Goal: Task Accomplishment & Management: Manage account settings

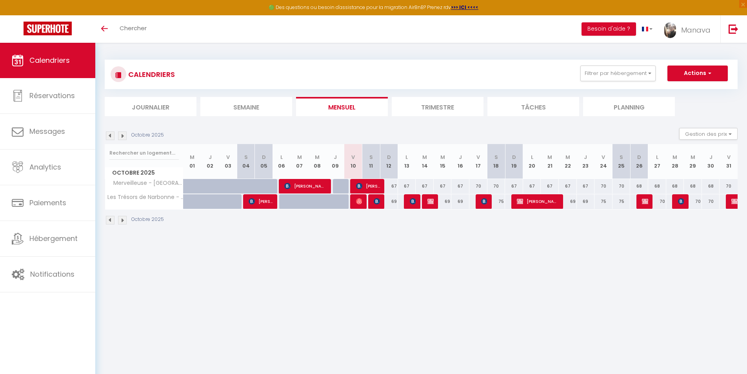
click at [394, 182] on div "67" at bounding box center [389, 186] width 18 height 15
type input "67"
type input "Dim 12 Octobre 2025"
type input "Lun 13 Octobre 2025"
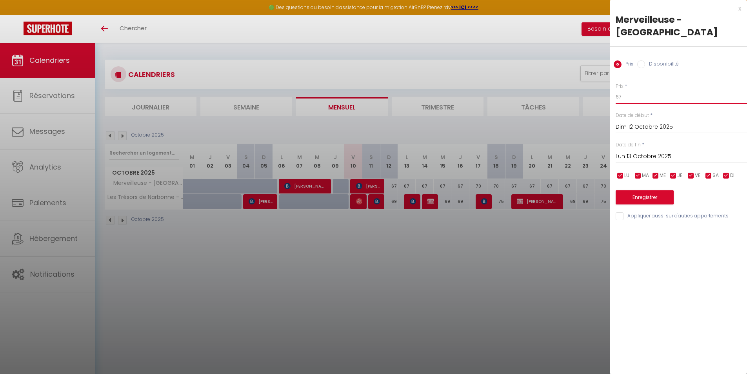
drag, startPoint x: 661, startPoint y: 82, endPoint x: 587, endPoint y: 75, distance: 74.4
click at [589, 75] on body "🟢 Des questions ou besoin d'assistance pour la migration AirBnB? Prenez rdv >>>…" at bounding box center [373, 230] width 747 height 374
type input "68"
click at [653, 151] on input "Lun 13 Octobre 2025" at bounding box center [681, 156] width 131 height 10
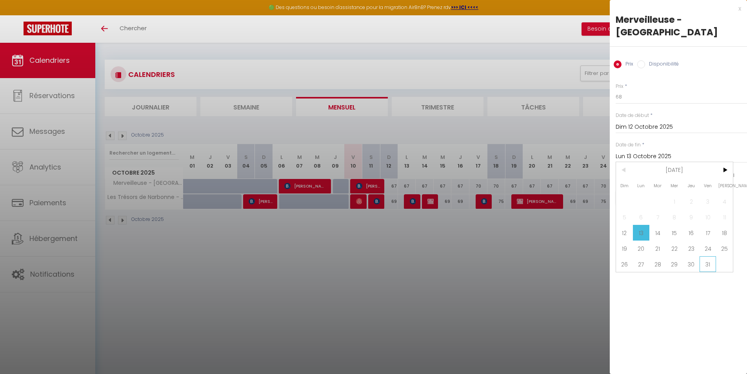
click at [715, 256] on span "31" at bounding box center [707, 264] width 17 height 16
type input "Ven 31 Octobre 2025"
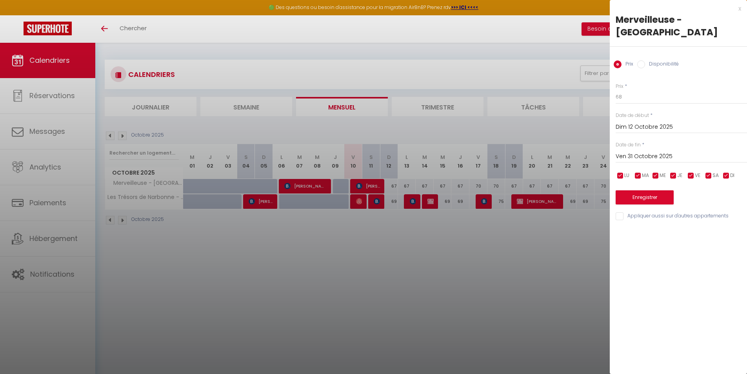
drag, startPoint x: 708, startPoint y: 162, endPoint x: 695, endPoint y: 164, distance: 13.1
click at [707, 172] on input "checkbox" at bounding box center [709, 176] width 8 height 8
checkbox input "false"
click at [690, 172] on input "checkbox" at bounding box center [691, 176] width 8 height 8
checkbox input "false"
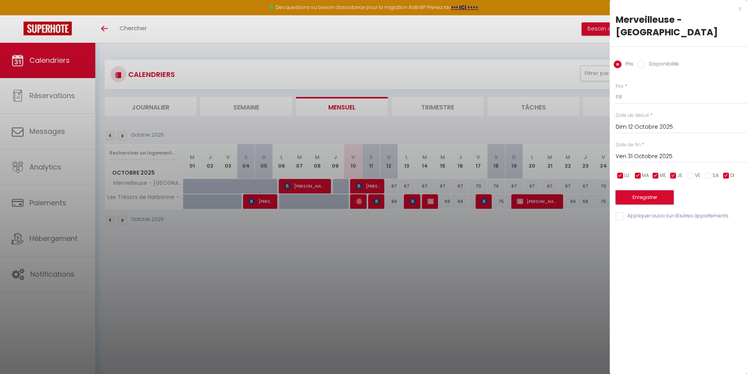
click at [665, 190] on button "Enregistrer" at bounding box center [645, 197] width 58 height 14
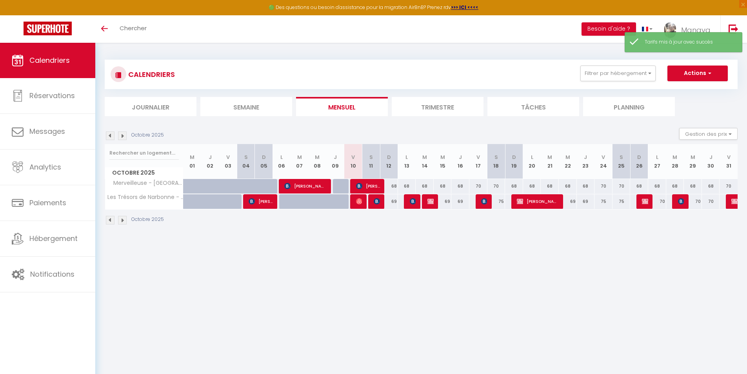
click at [395, 201] on div "69" at bounding box center [389, 201] width 18 height 15
type input "69"
type input "Dim 12 Octobre 2025"
type input "Lun 13 Octobre 2025"
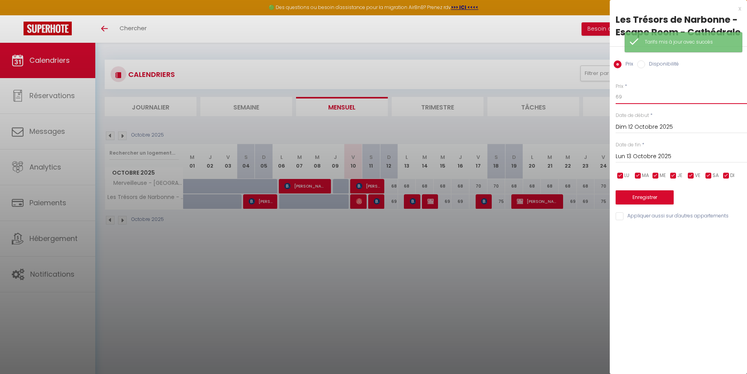
click at [663, 94] on input "69" at bounding box center [681, 97] width 131 height 14
type input "68"
click at [657, 155] on input "Lun 13 Octobre 2025" at bounding box center [681, 156] width 131 height 10
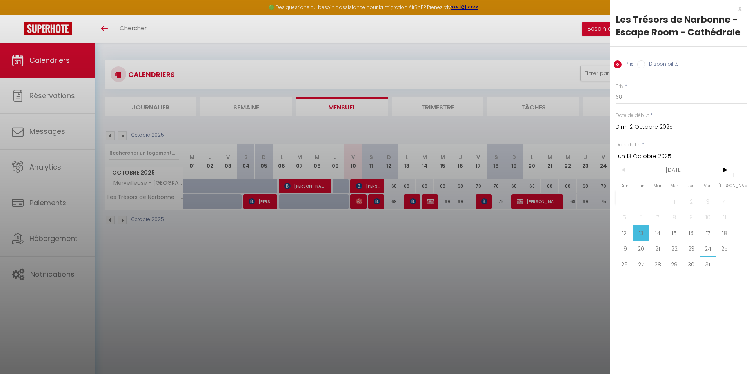
click at [707, 265] on span "31" at bounding box center [707, 264] width 17 height 16
type input "Ven 31 Octobre 2025"
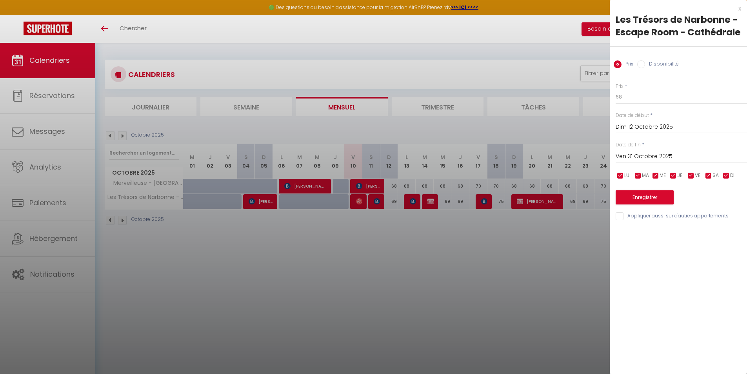
click at [689, 175] on input "checkbox" at bounding box center [691, 176] width 8 height 8
checkbox input "false"
click at [710, 175] on input "checkbox" at bounding box center [709, 176] width 8 height 8
checkbox input "false"
click at [634, 195] on button "Enregistrer" at bounding box center [645, 197] width 58 height 14
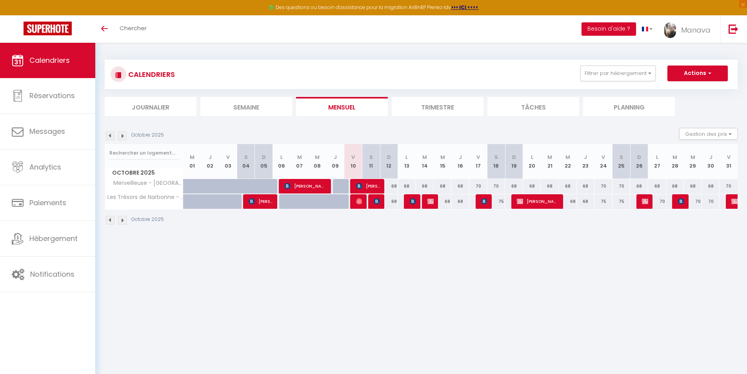
click at [124, 220] on img at bounding box center [122, 220] width 9 height 9
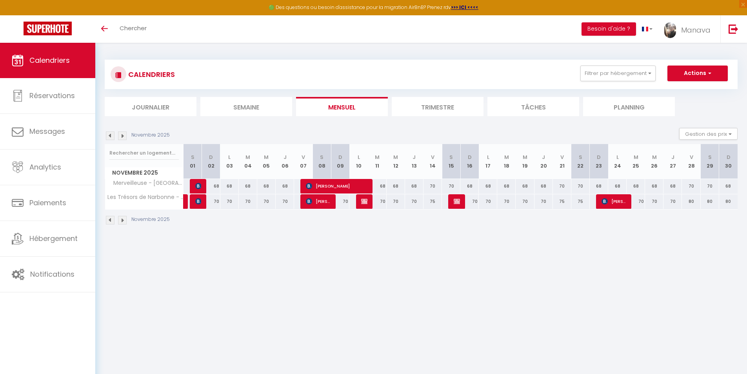
click at [110, 220] on img at bounding box center [110, 220] width 9 height 9
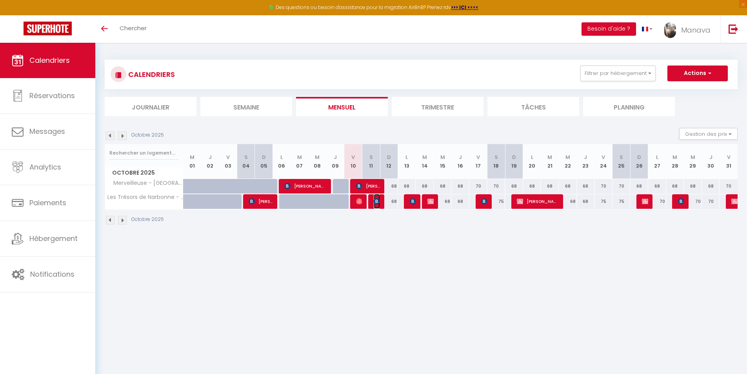
click at [379, 202] on img at bounding box center [377, 201] width 6 height 6
select select "OK"
select select "1"
select select "0"
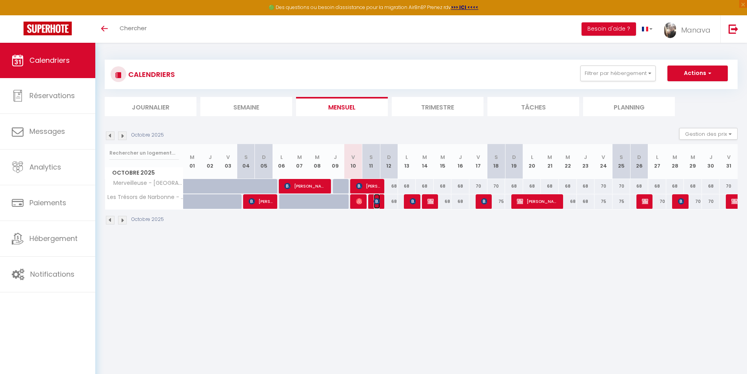
select select "1"
select select
select select "31766"
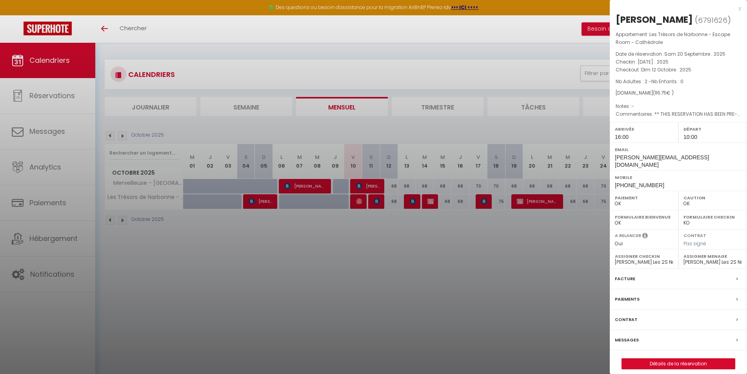
click at [628, 336] on label "Messages" at bounding box center [627, 340] width 24 height 8
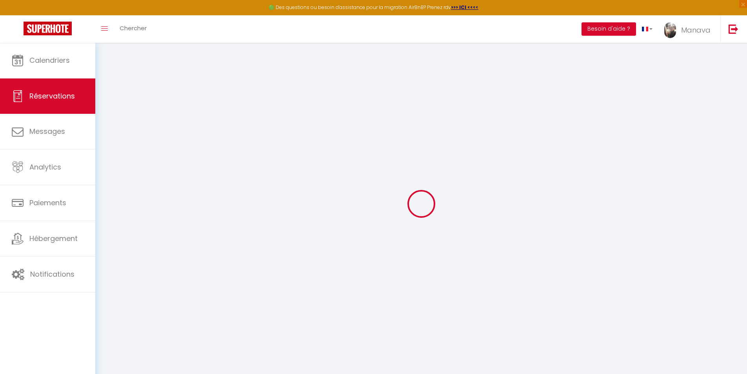
select select
checkbox input "false"
select select
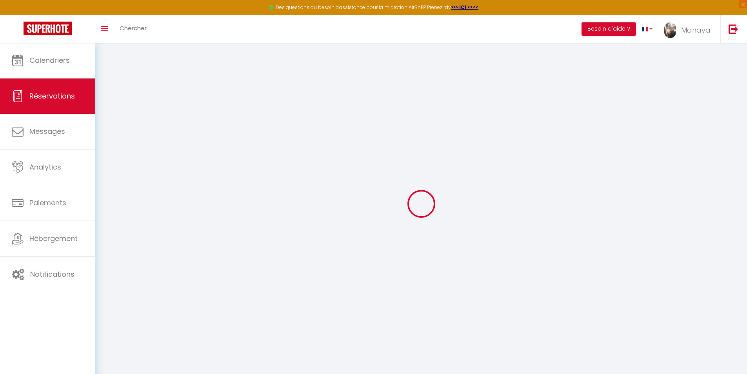
checkbox input "false"
type \?1 "** THIS RESERVATION HAS BEEN PRE-PAID ** BOOKING NOTE : Payment charge is EUR 1…"
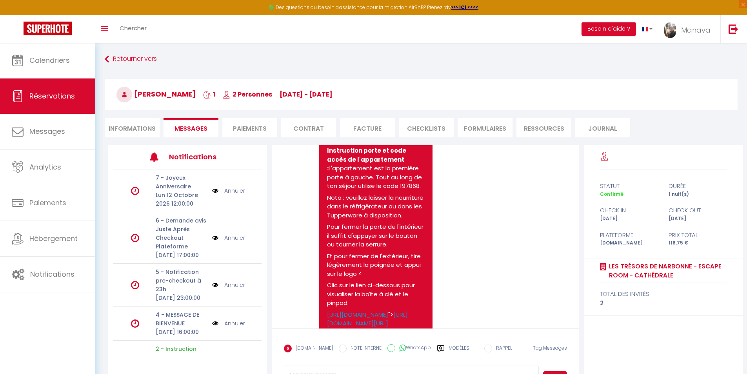
scroll to position [2919, 0]
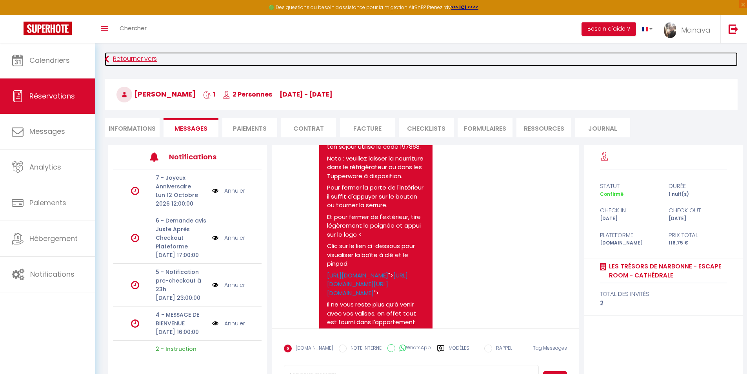
click at [149, 60] on link "Retourner vers" at bounding box center [421, 59] width 633 height 14
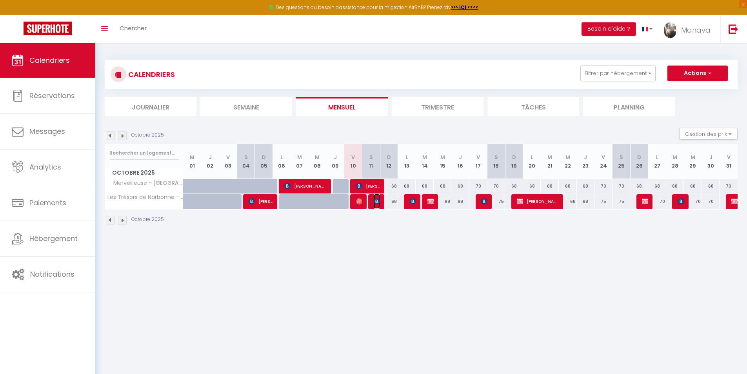
click at [378, 199] on img at bounding box center [377, 201] width 6 height 6
select select "OK"
select select "1"
select select "0"
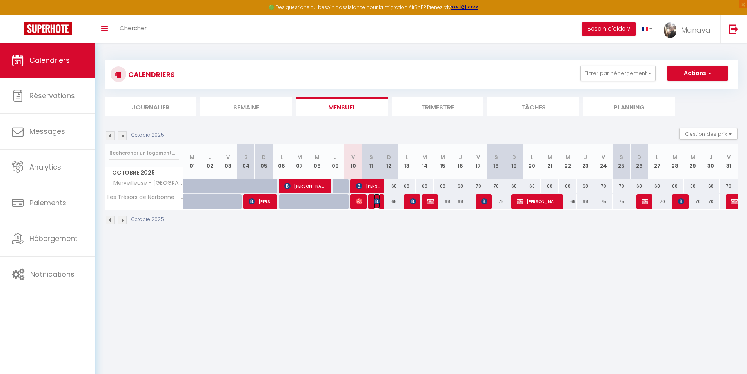
select select "1"
select select
select select "31766"
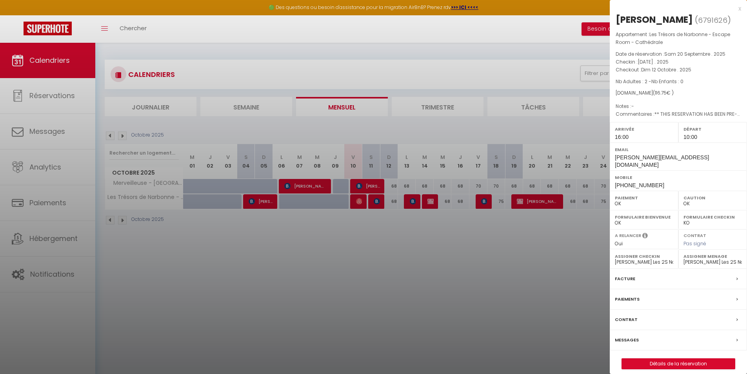
click at [633, 336] on label "Messages" at bounding box center [627, 340] width 24 height 8
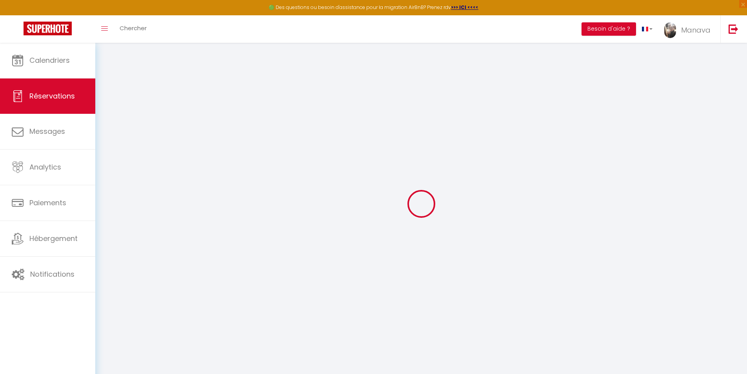
select select
checkbox input "false"
type \?1 "** THIS RESERVATION HAS BEEN PRE-PAID ** BOOKING NOTE : Payment charge is EUR 1…"
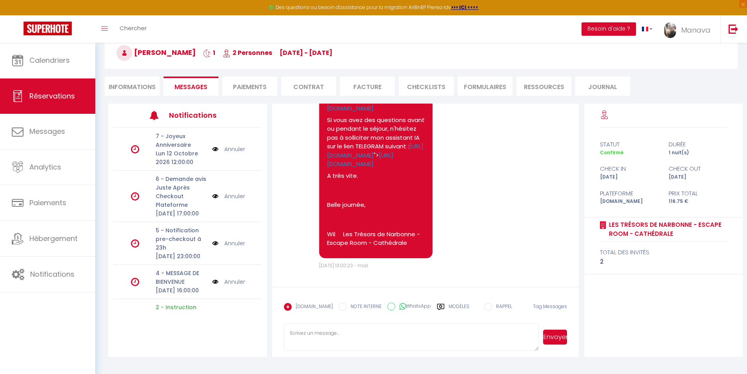
scroll to position [43, 0]
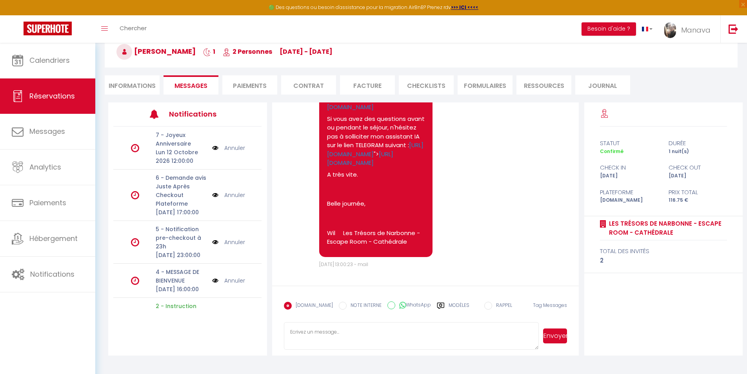
click at [398, 332] on textarea at bounding box center [411, 335] width 255 height 27
type textarea "C'est bon j'ai fais le nécessaire ((:"
click at [561, 337] on button "Envoyer" at bounding box center [555, 335] width 24 height 15
